Goal: Task Accomplishment & Management: Manage account settings

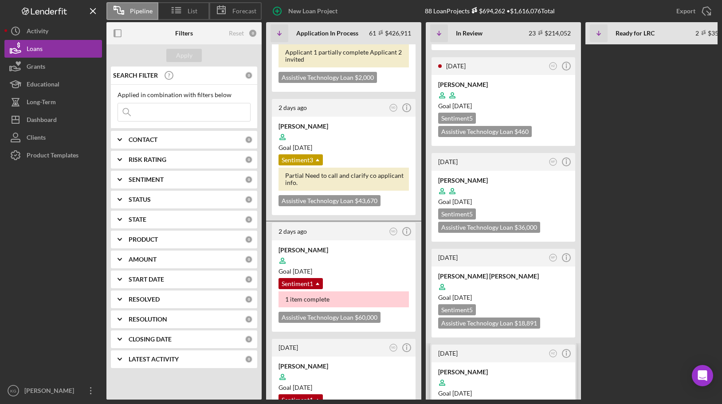
scroll to position [709, 0]
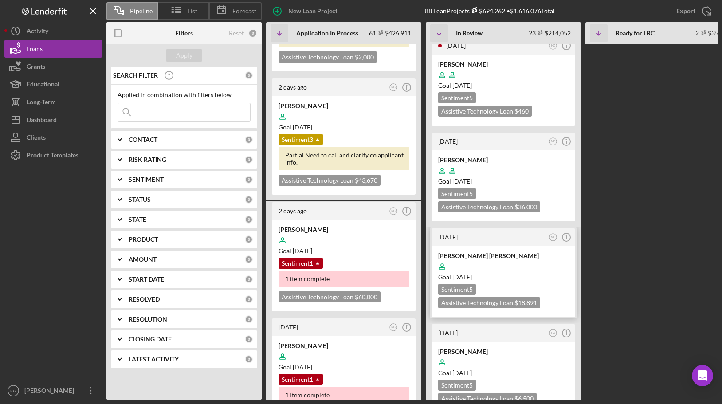
click at [560, 284] on div "Sentiment 5 Assistive Technology Loan $18,891 $6,612" at bounding box center [503, 296] width 130 height 24
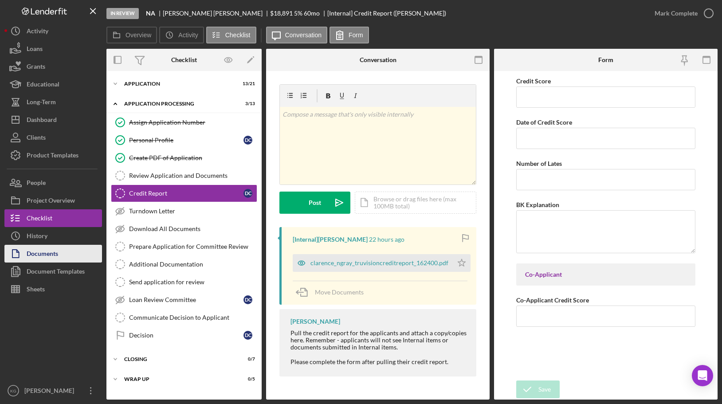
click at [39, 250] on div "Documents" at bounding box center [42, 255] width 31 height 20
